Goal: Navigation & Orientation: Find specific page/section

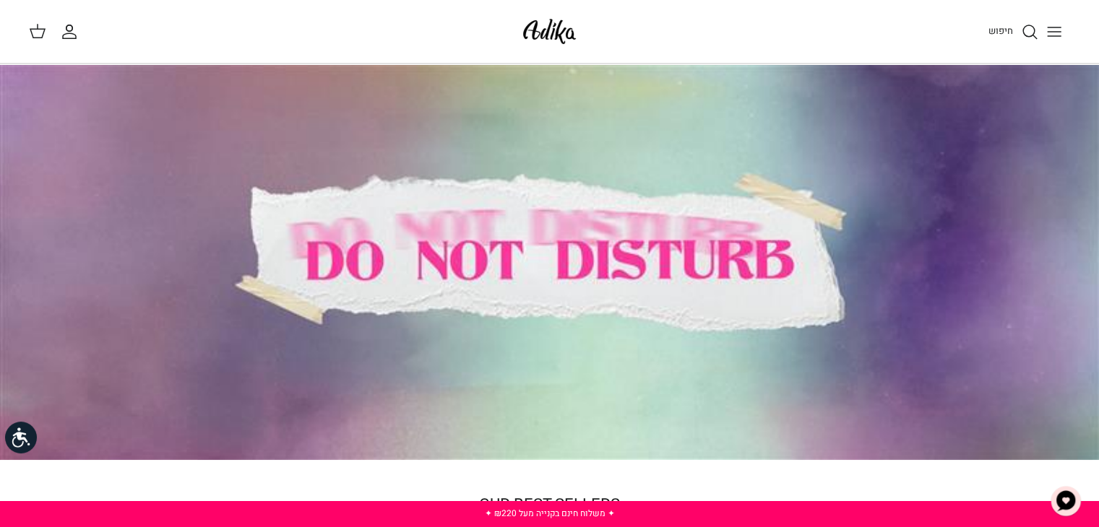
click at [1053, 23] on icon "Toggle menu" at bounding box center [1053, 31] width 17 height 17
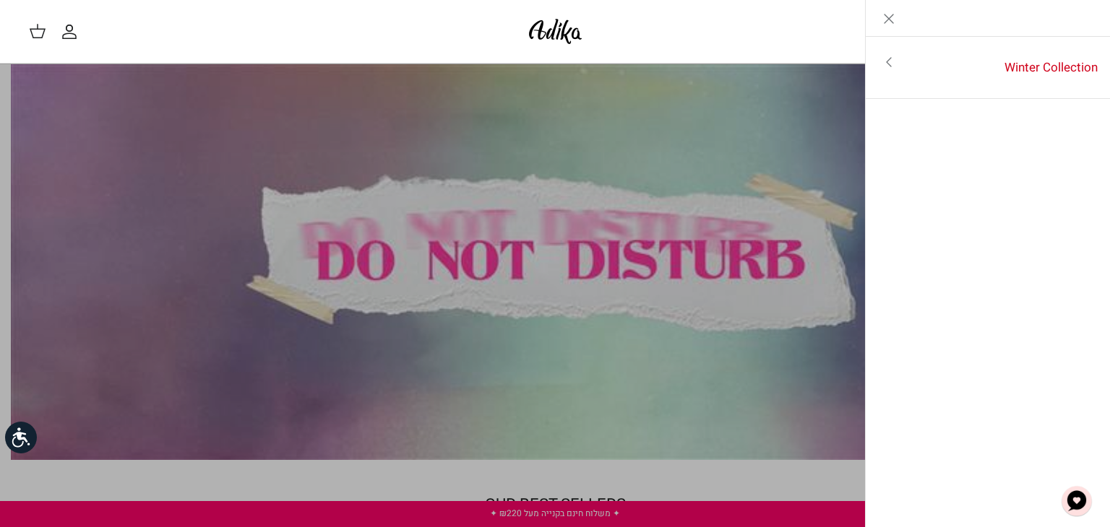
click at [887, 20] on icon "Close" at bounding box center [888, 18] width 17 height 17
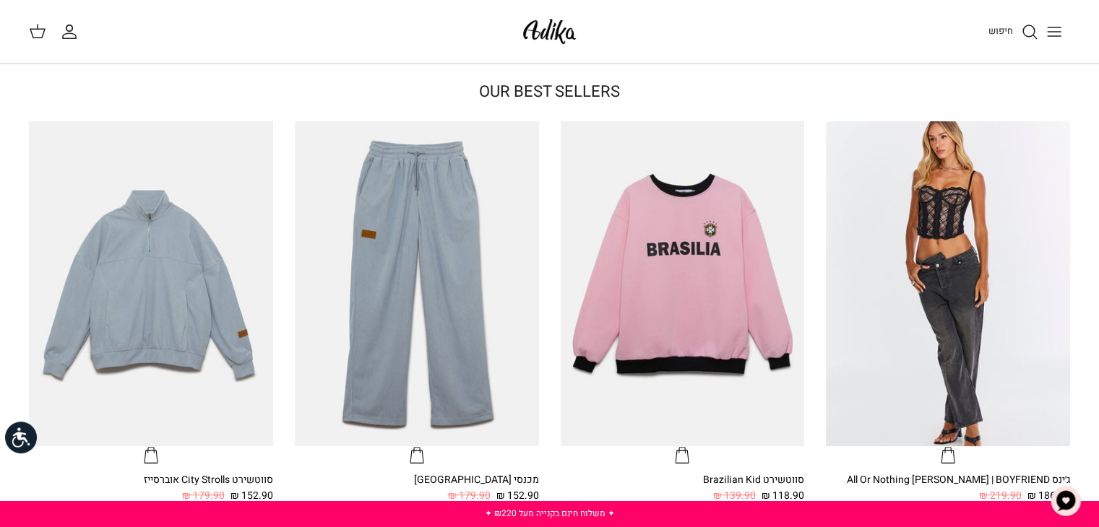
scroll to position [442, 0]
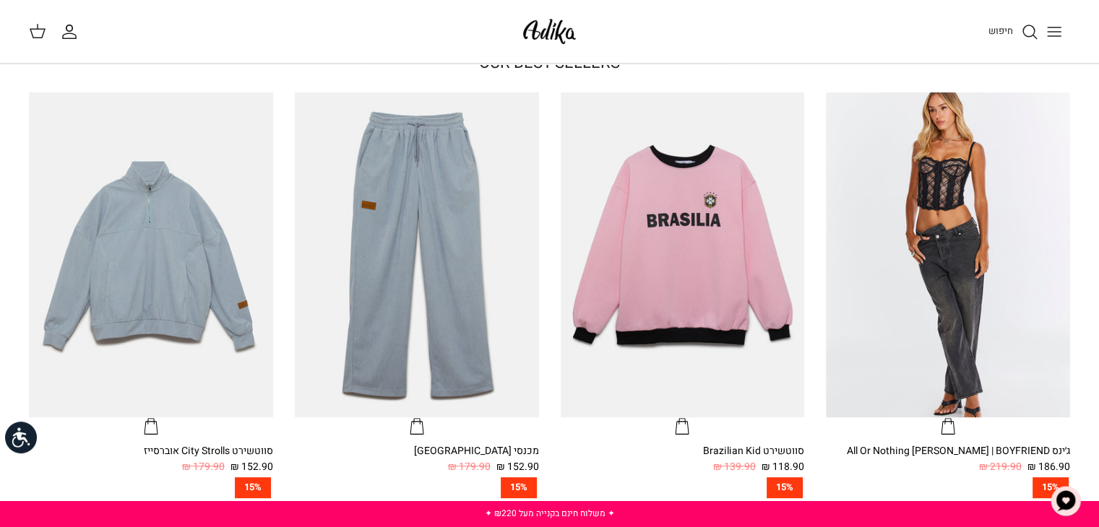
click at [76, 33] on icon "החשבון שלי" at bounding box center [69, 31] width 17 height 17
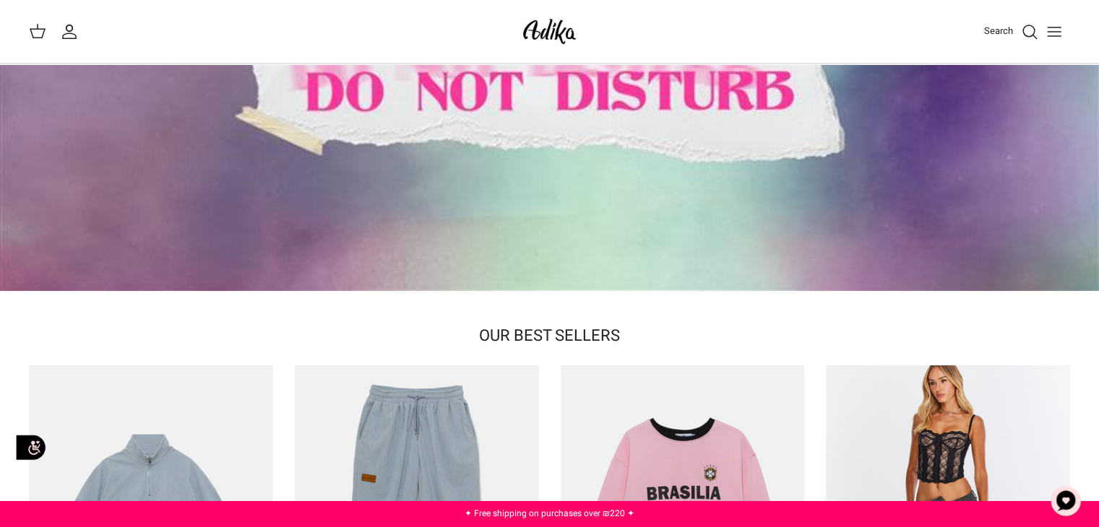
scroll to position [146, 0]
